Goal: Information Seeking & Learning: Learn about a topic

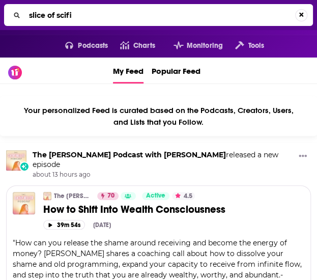
type input "slice of scifi"
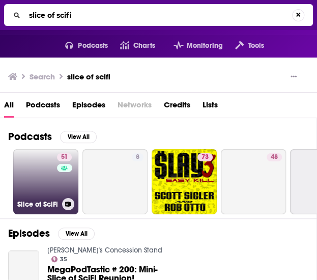
click at [52, 186] on link "51 Slice of SciFi" at bounding box center [45, 181] width 65 height 65
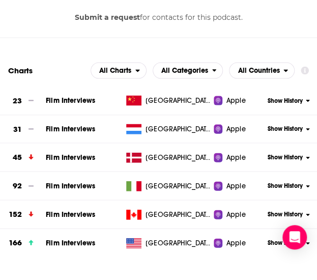
scroll to position [1375, 0]
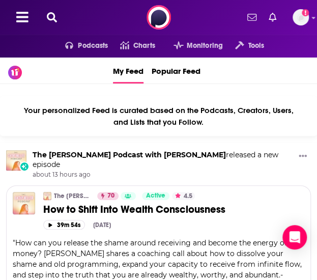
click at [51, 20] on icon at bounding box center [52, 17] width 10 height 10
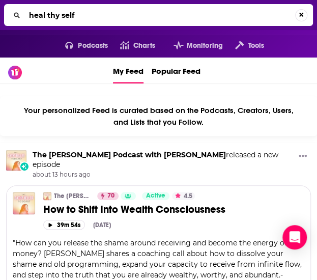
type input "heal thy self"
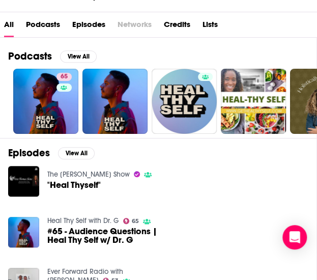
scroll to position [102, 0]
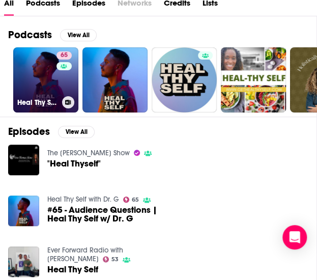
click at [51, 76] on link "65 Heal Thy Self with Dr. G" at bounding box center [45, 79] width 65 height 65
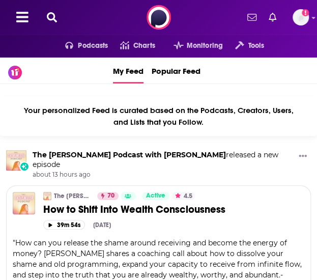
click at [50, 15] on icon at bounding box center [52, 17] width 10 height 10
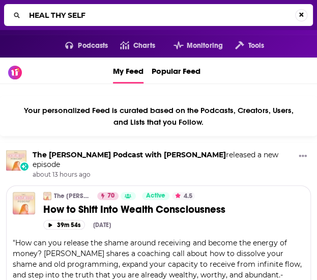
type input "HEAL THY SELF"
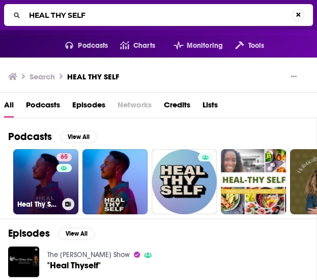
click at [45, 179] on link "65 Heal Thy Self with Dr. G" at bounding box center [45, 181] width 65 height 65
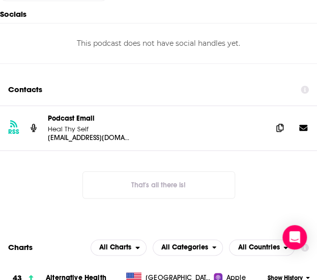
scroll to position [1171, 0]
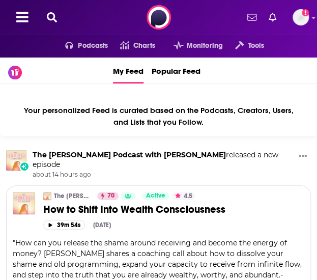
click at [52, 17] on icon at bounding box center [52, 17] width 10 height 10
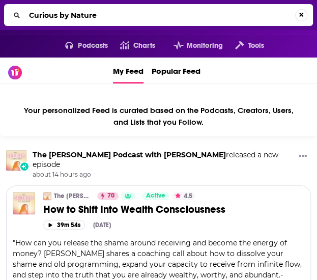
type input "Curious by Nature"
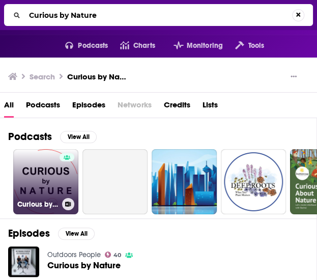
click at [50, 178] on link "Curious by Nature" at bounding box center [45, 181] width 65 height 65
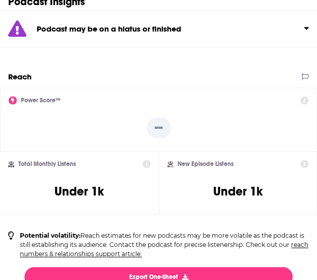
scroll to position [204, 0]
